Goal: Transaction & Acquisition: Register for event/course

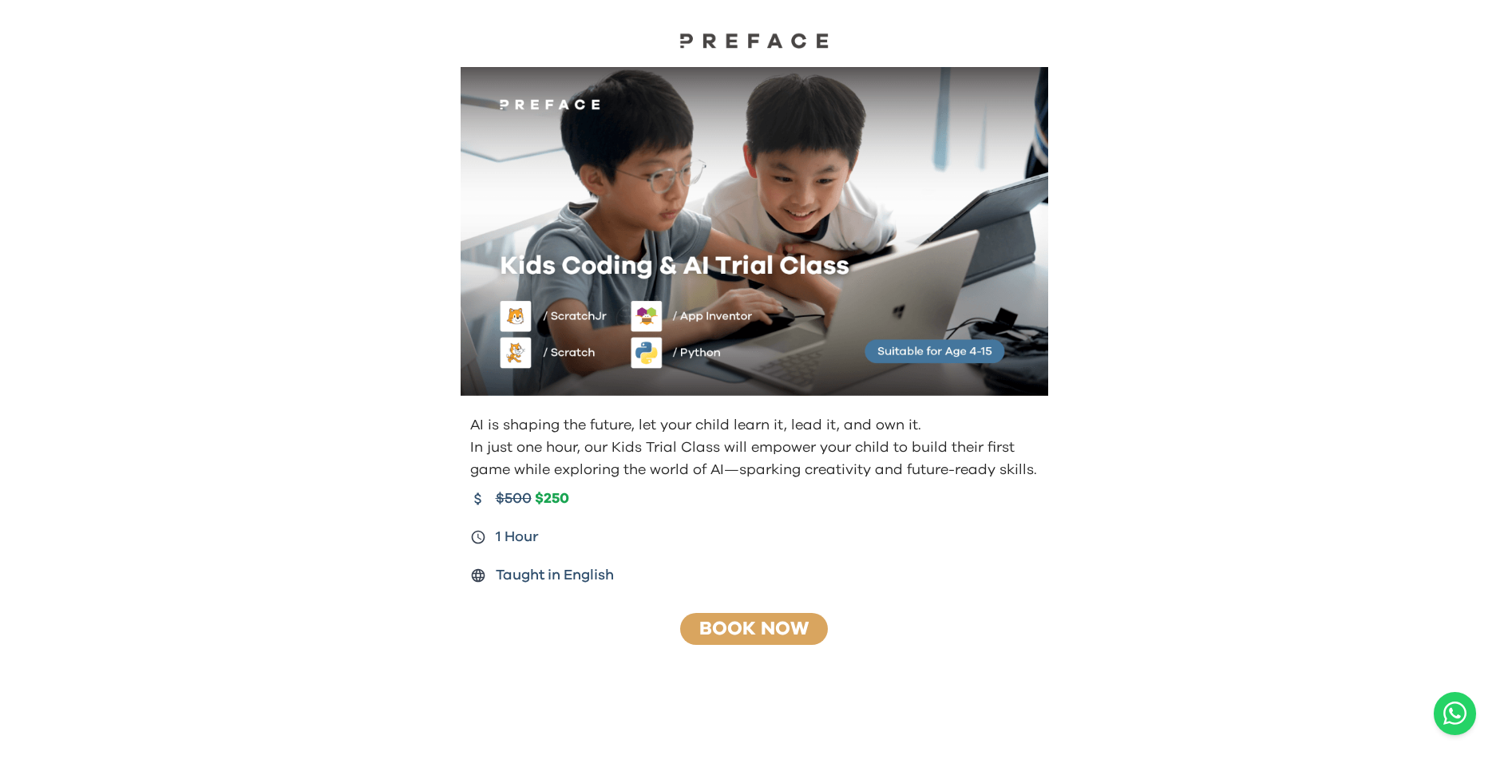
click at [696, 622] on div "Book Now" at bounding box center [754, 629] width 148 height 32
click at [1165, 350] on div "AI is shaping the future, let your child learn it, lead it, and own it. In just…" at bounding box center [754, 383] width 1508 height 767
click at [711, 620] on link "Book Now" at bounding box center [753, 629] width 109 height 19
